Goal: Transaction & Acquisition: Purchase product/service

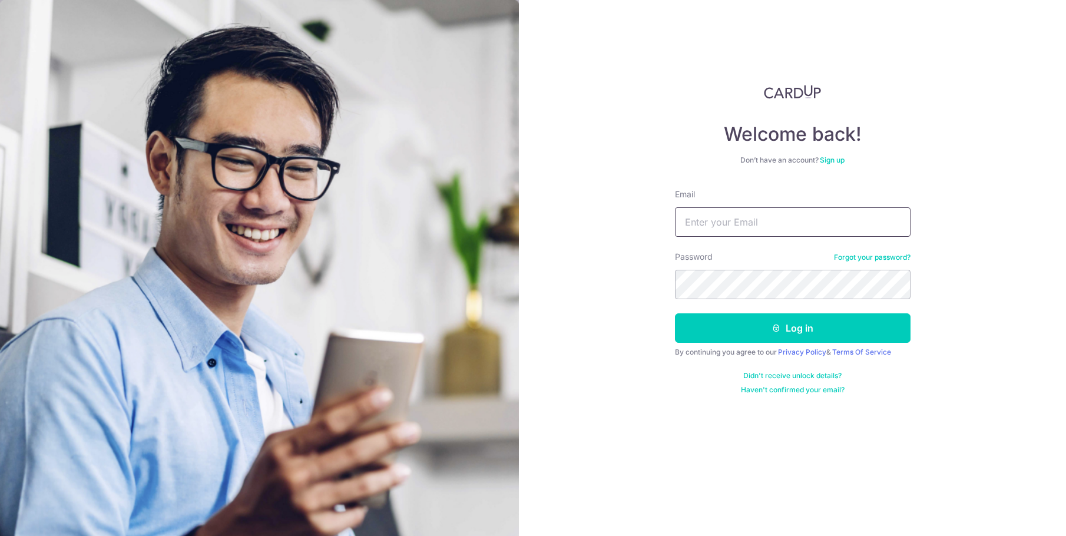
click at [765, 226] on input "Email" at bounding box center [793, 221] width 236 height 29
type input "rycho@mac.com"
click at [675, 313] on button "Log in" at bounding box center [793, 327] width 236 height 29
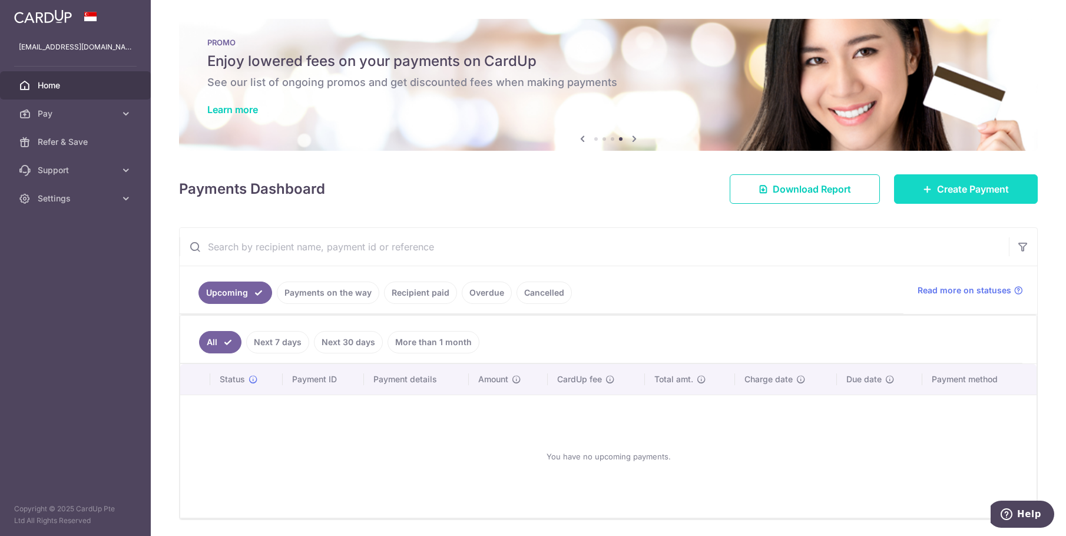
click at [937, 193] on span "Create Payment" at bounding box center [973, 189] width 72 height 14
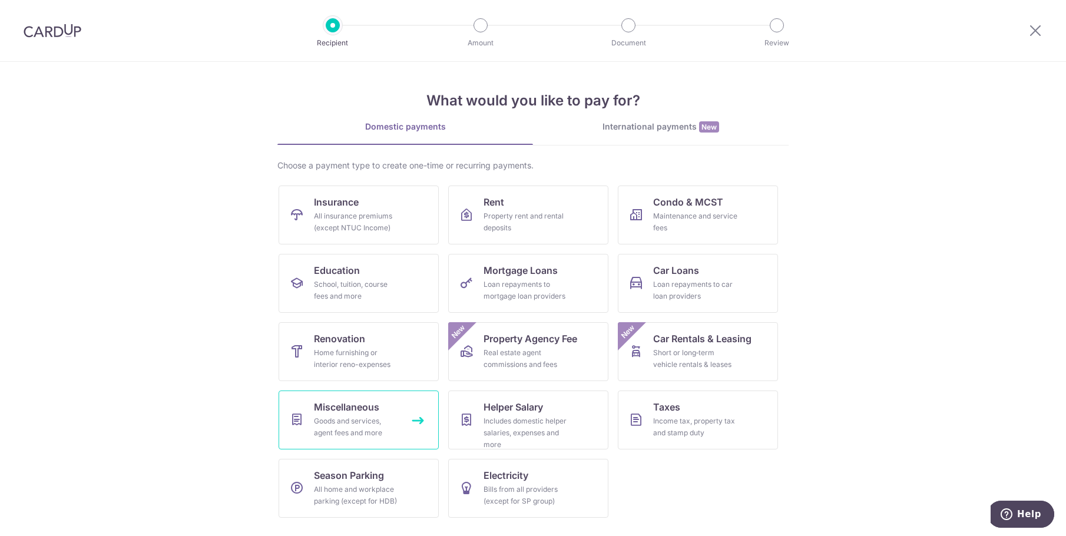
click at [357, 416] on div "Goods and services, agent fees and more" at bounding box center [356, 427] width 85 height 24
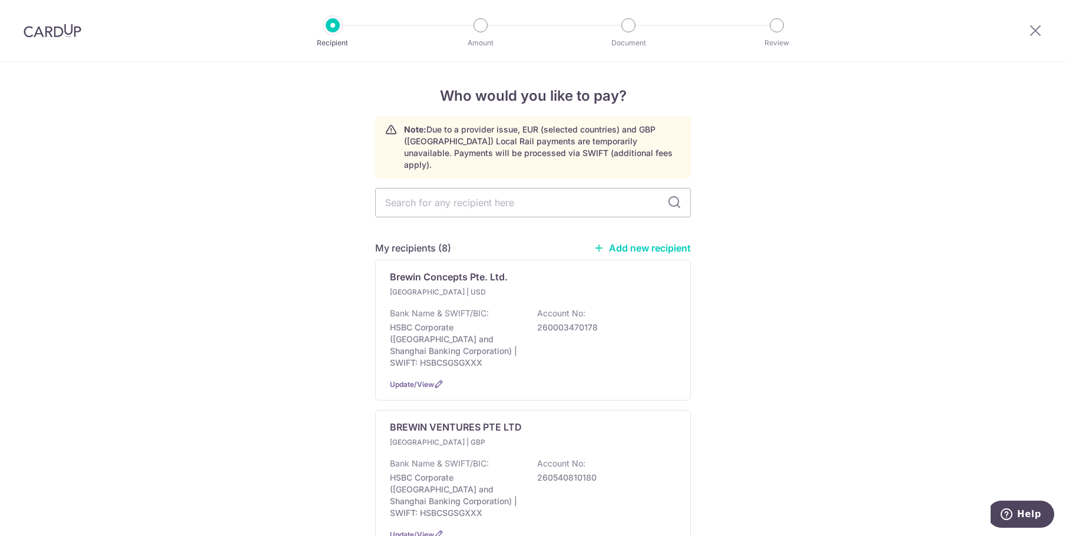
click at [648, 242] on link "Add new recipient" at bounding box center [642, 248] width 97 height 12
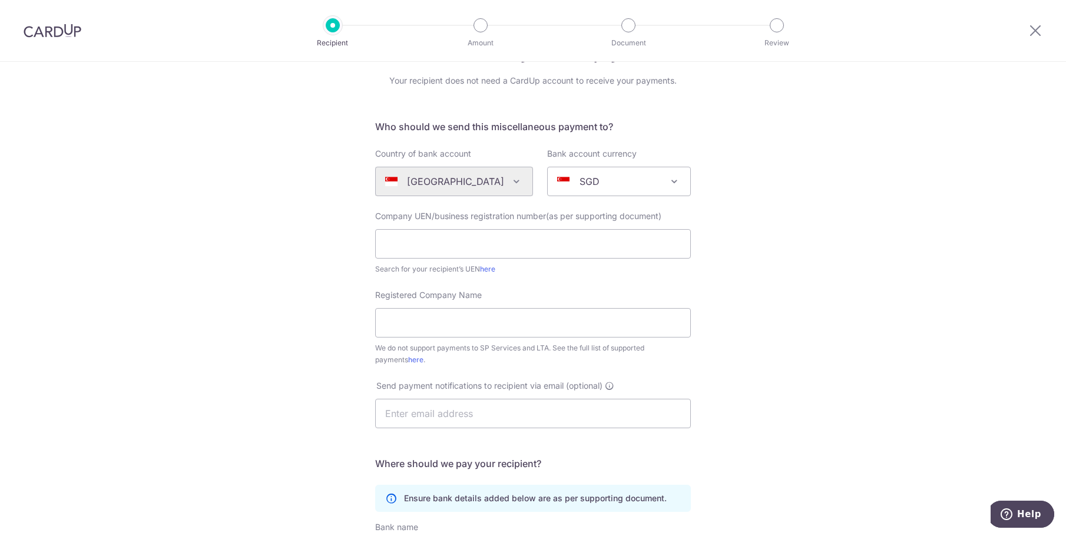
scroll to position [59, 0]
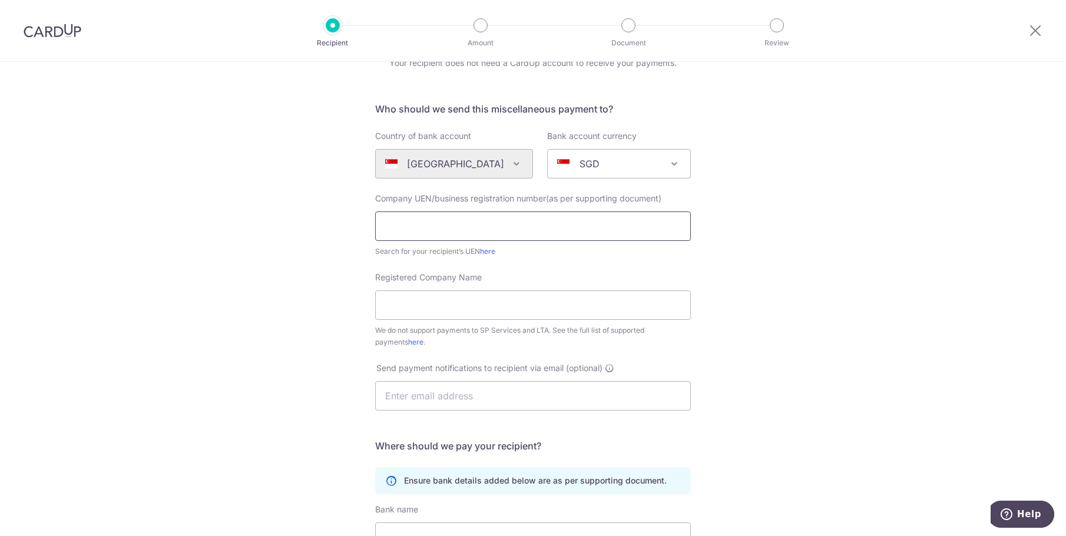
click at [523, 221] on input "text" at bounding box center [533, 225] width 316 height 29
type input "200802388M"
click at [741, 238] on div "Who would you like to pay? Your recipient does not need a CardUp account to rec…" at bounding box center [533, 368] width 1066 height 730
click at [462, 298] on input "Registered Company Name" at bounding box center [533, 304] width 316 height 29
click at [510, 274] on div "Registered Company Name We do not support payments to SP Services and LTA. See …" at bounding box center [533, 309] width 316 height 77
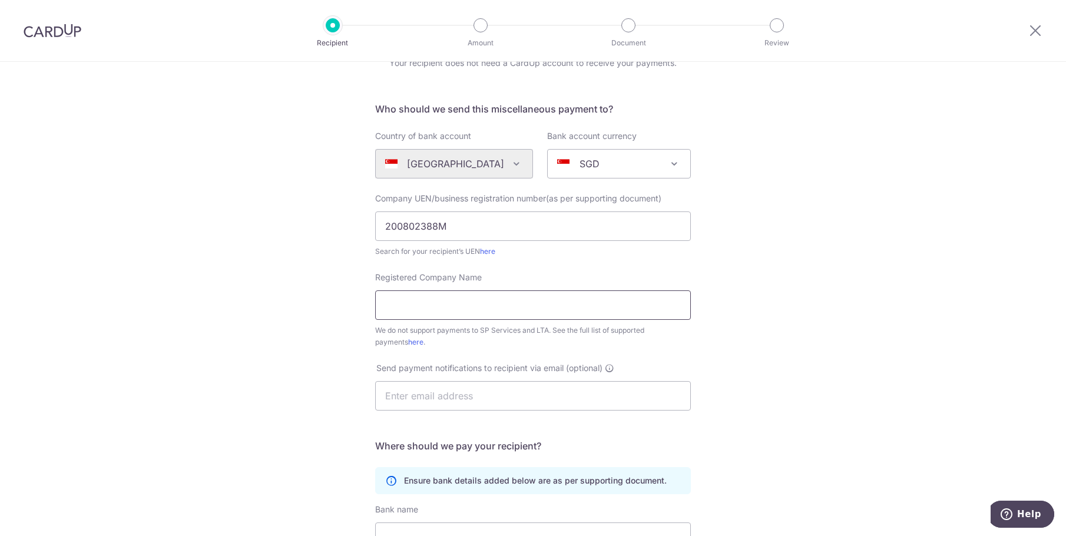
click at [543, 305] on input "Registered Company Name" at bounding box center [533, 304] width 316 height 29
type input "Q Framing Pte Ltd"
click at [745, 247] on div "Who would you like to pay? Your recipient does not need a CardUp account to rec…" at bounding box center [533, 368] width 1066 height 730
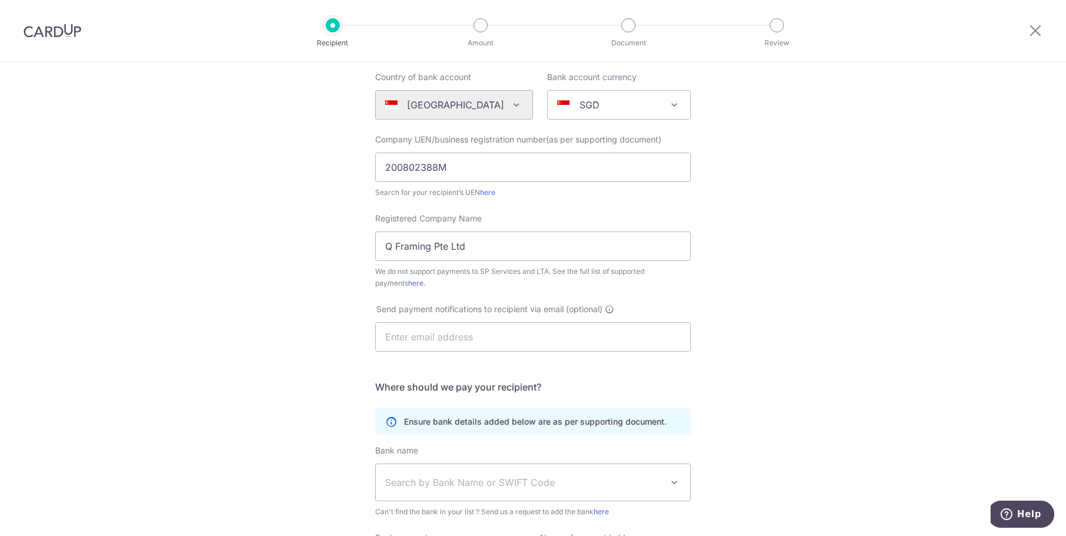
scroll to position [177, 0]
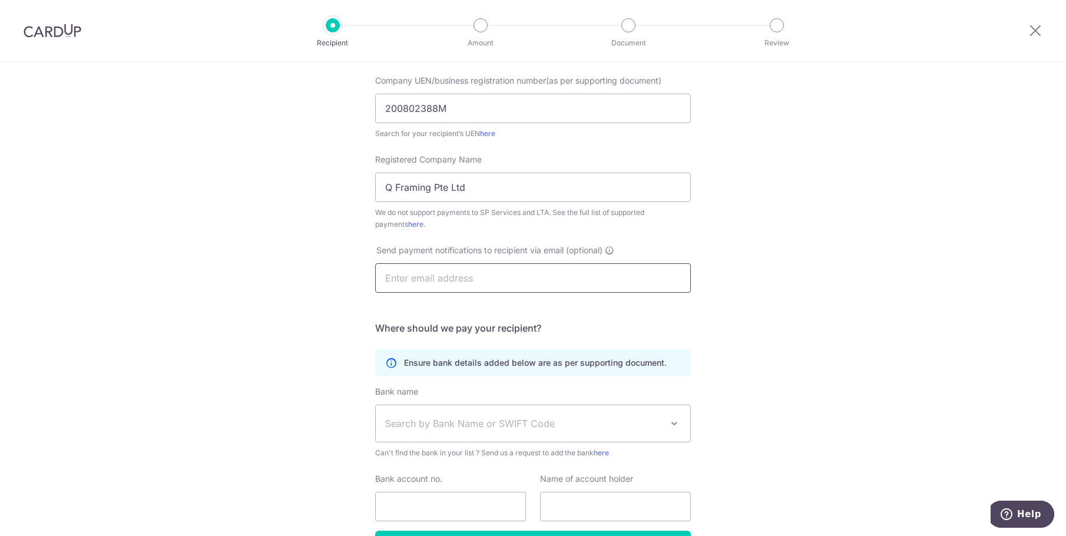
click at [502, 280] on input "text" at bounding box center [533, 277] width 316 height 29
type input "yagasta@kyard.com"
click at [641, 320] on form "Who should we send this miscellaneous payment to? Country of bank account Alger…" at bounding box center [533, 272] width 316 height 576
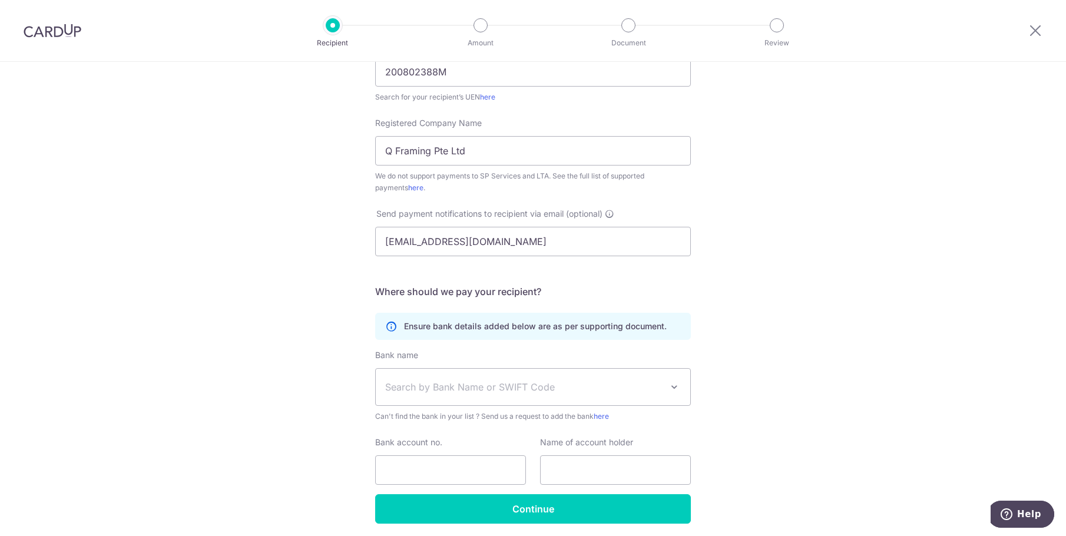
scroll to position [256, 0]
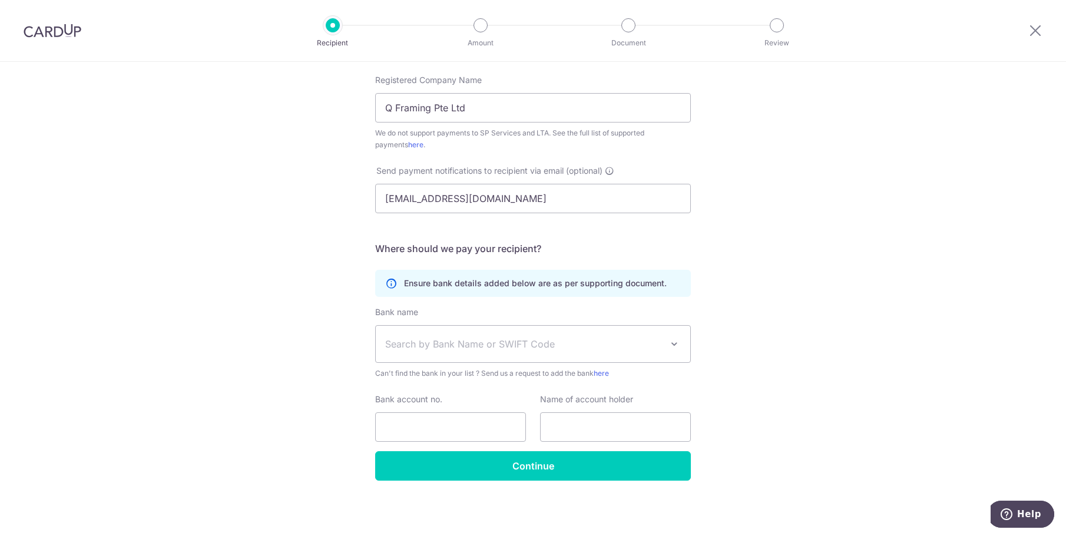
click at [619, 357] on span "Search by Bank Name or SWIFT Code" at bounding box center [533, 344] width 314 height 37
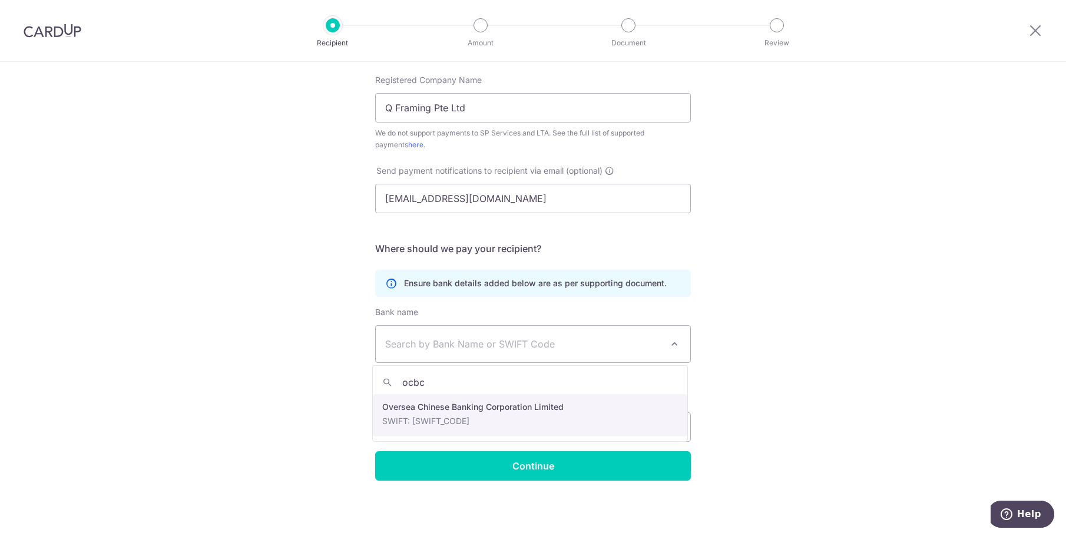
type input "ocbc"
select select "12"
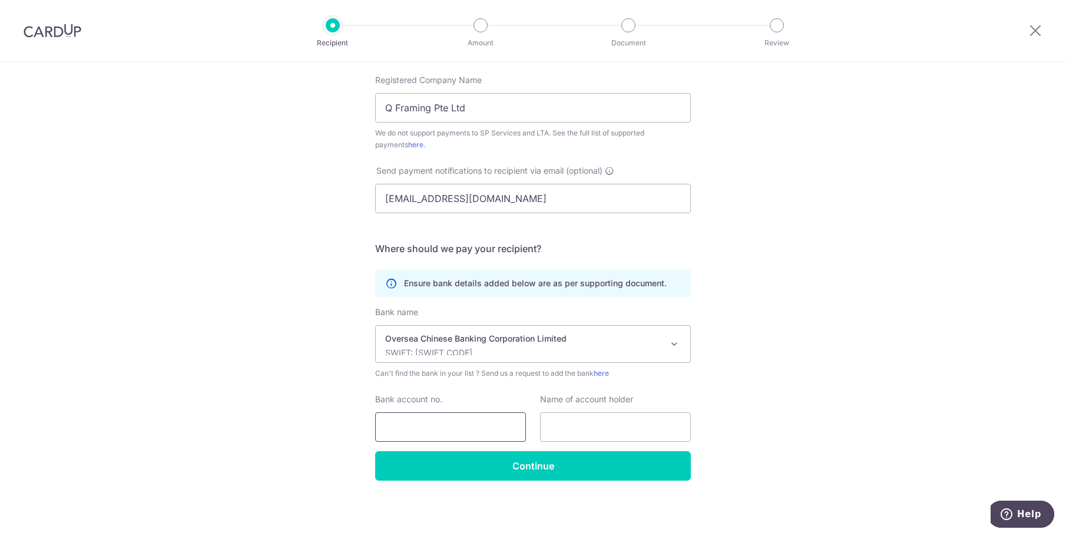
click at [430, 430] on input "Bank account no." at bounding box center [450, 426] width 151 height 29
click at [718, 407] on div "Who would you like to pay? Your recipient does not need a CardUp account to rec…" at bounding box center [533, 171] width 1066 height 730
click at [446, 419] on input "581577962001" at bounding box center [450, 426] width 151 height 29
drag, startPoint x: 476, startPoint y: 426, endPoint x: 353, endPoint y: 432, distance: 123.8
click at [353, 432] on div "Who would you like to pay? Your recipient does not need a CardUp account to rec…" at bounding box center [533, 171] width 1066 height 730
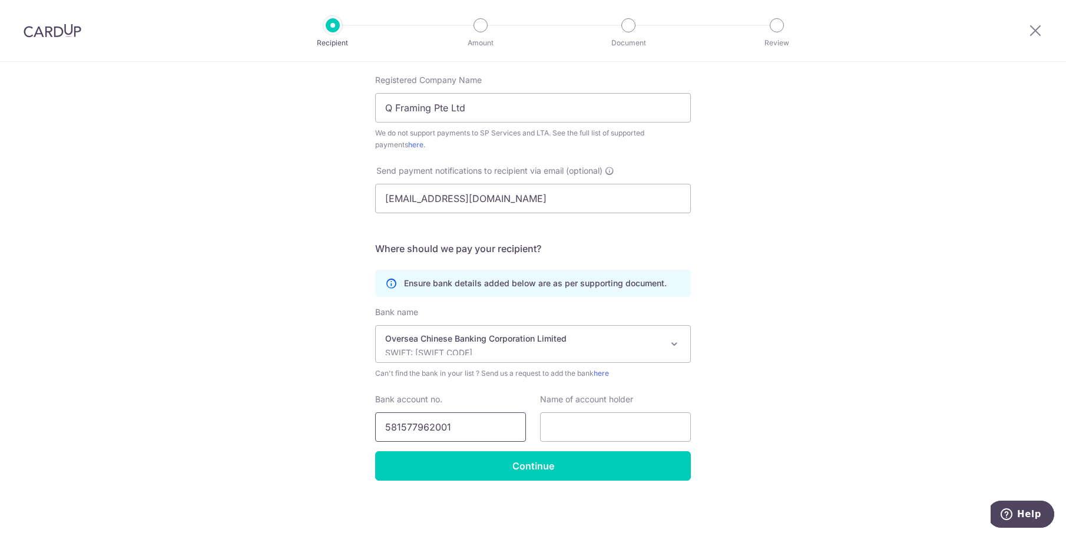
paste input "text"
type input "581577962001"
click at [614, 426] on input "text" at bounding box center [615, 426] width 151 height 29
click at [566, 423] on input "text" at bounding box center [615, 426] width 151 height 29
paste input "Q Framing Pte Ltd"
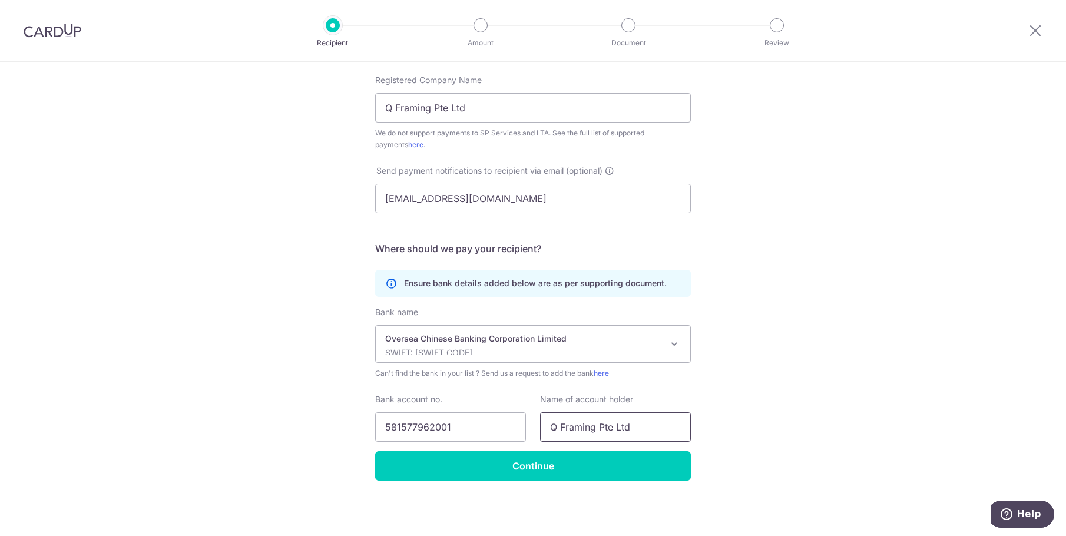
type input "Q Framing Pte Ltd"
click at [799, 422] on div "Who would you like to pay? Your recipient does not need a CardUp account to rec…" at bounding box center [533, 171] width 1066 height 730
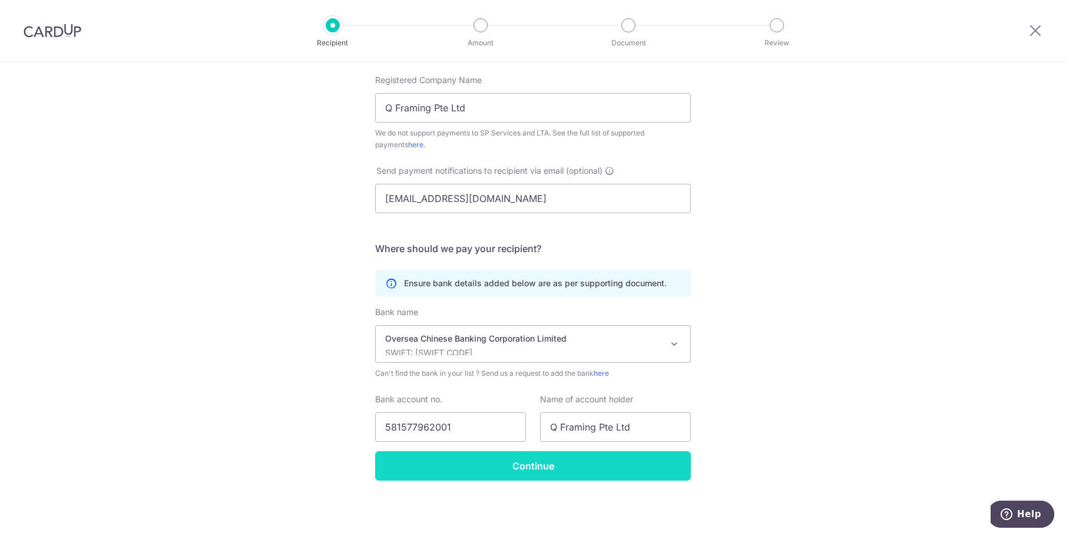
click at [548, 473] on input "Continue" at bounding box center [533, 465] width 316 height 29
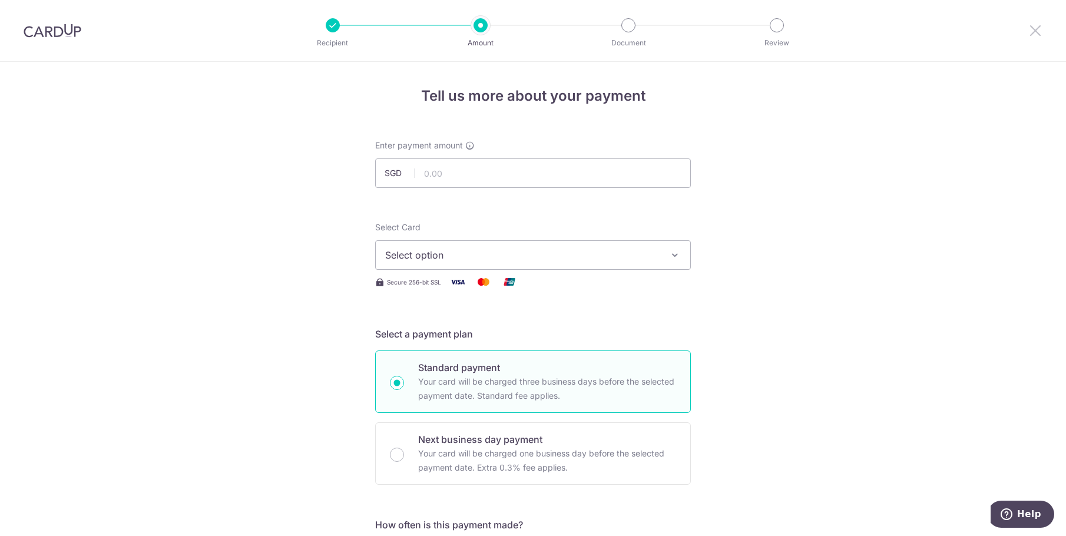
click at [1033, 31] on icon at bounding box center [1035, 30] width 14 height 15
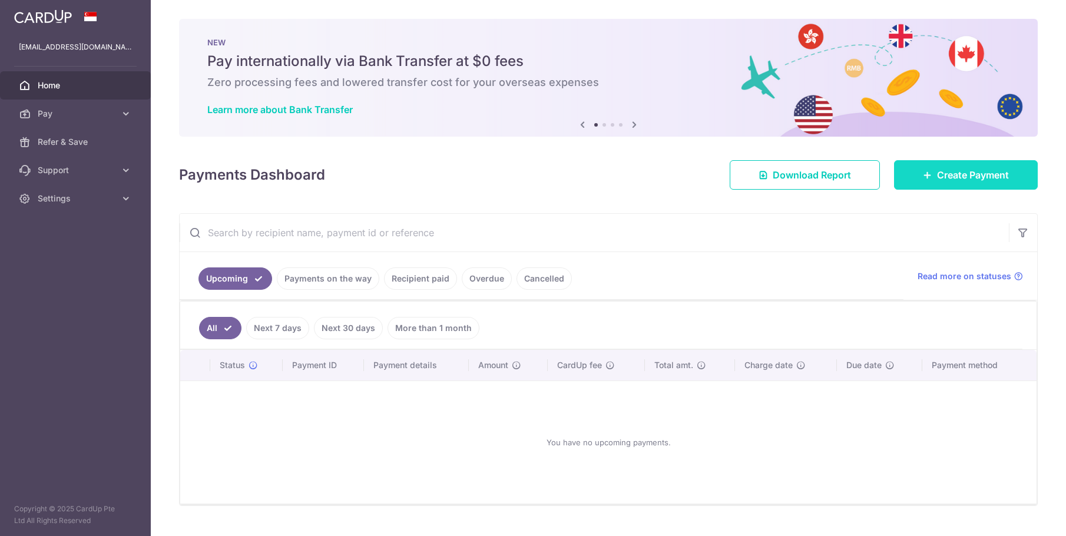
click at [970, 171] on span "Create Payment" at bounding box center [973, 175] width 72 height 14
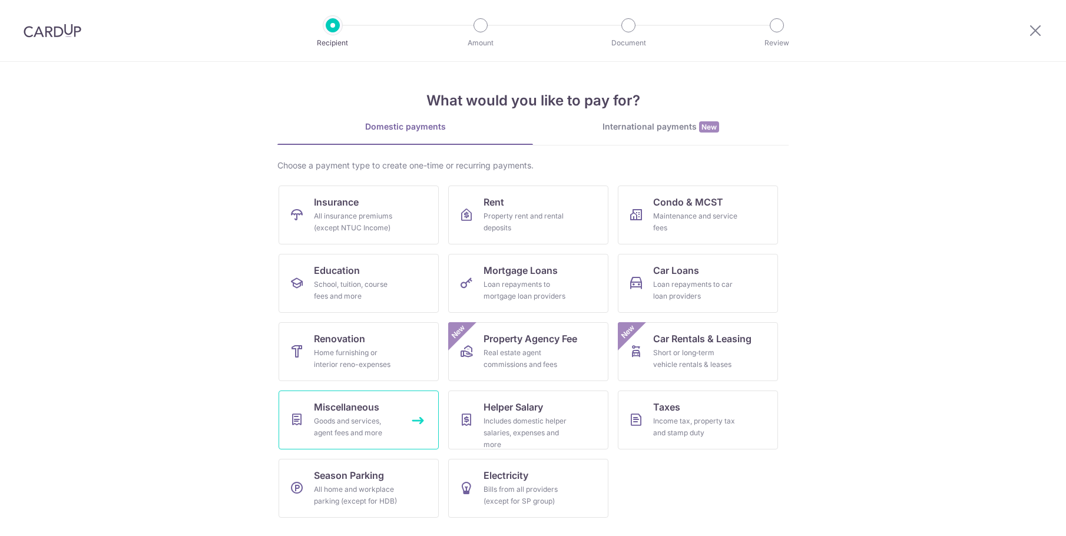
click at [367, 413] on span "Miscellaneous" at bounding box center [346, 407] width 65 height 14
